Goal: Check status

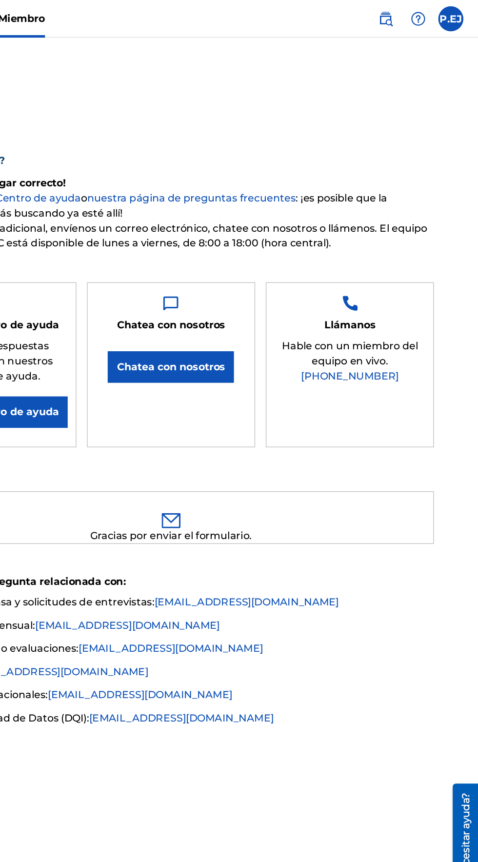
click at [452, 19] on label at bounding box center [457, 15] width 20 height 20
click at [456, 15] on input "P.EJ [PERSON_NAME] [EMAIL_ADDRESS][DOMAIN_NAME] Preferencias de notificación Pe…" at bounding box center [456, 15] width 0 height 0
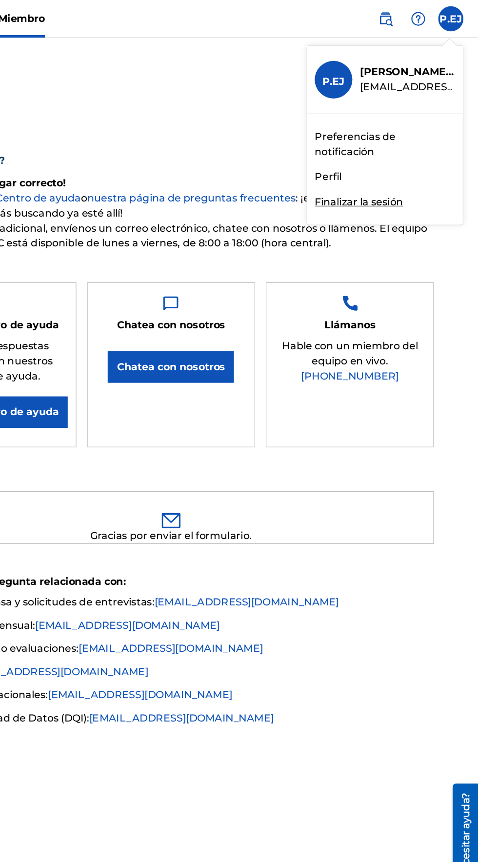
click at [392, 61] on div "Miembro P.EJ P.EJ [PERSON_NAME] [EMAIL_ADDRESS][DOMAIN_NAME] Preferencias de no…" at bounding box center [239, 431] width 478 height 862
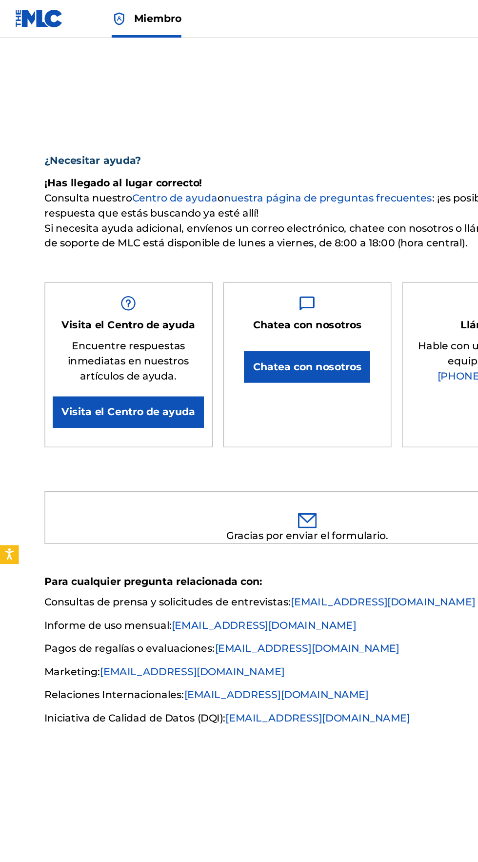
click at [16, 14] on img at bounding box center [31, 14] width 38 height 14
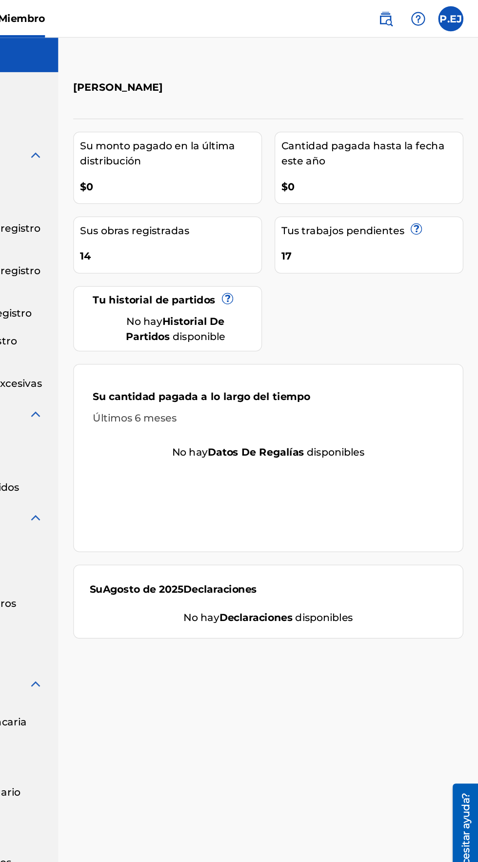
click at [428, 177] on font "?" at bounding box center [430, 177] width 4 height 9
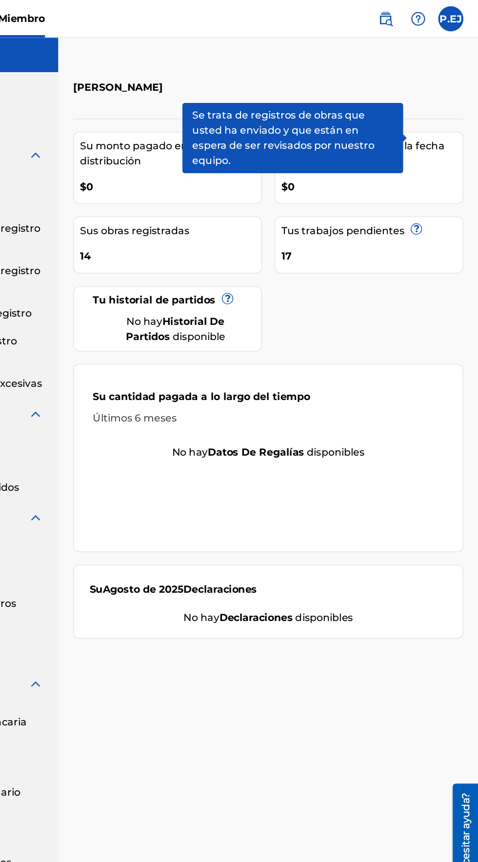
click at [394, 483] on div "No hay declaraciones disponibles" at bounding box center [315, 480] width 278 height 12
